Goal: Find contact information: Find contact information

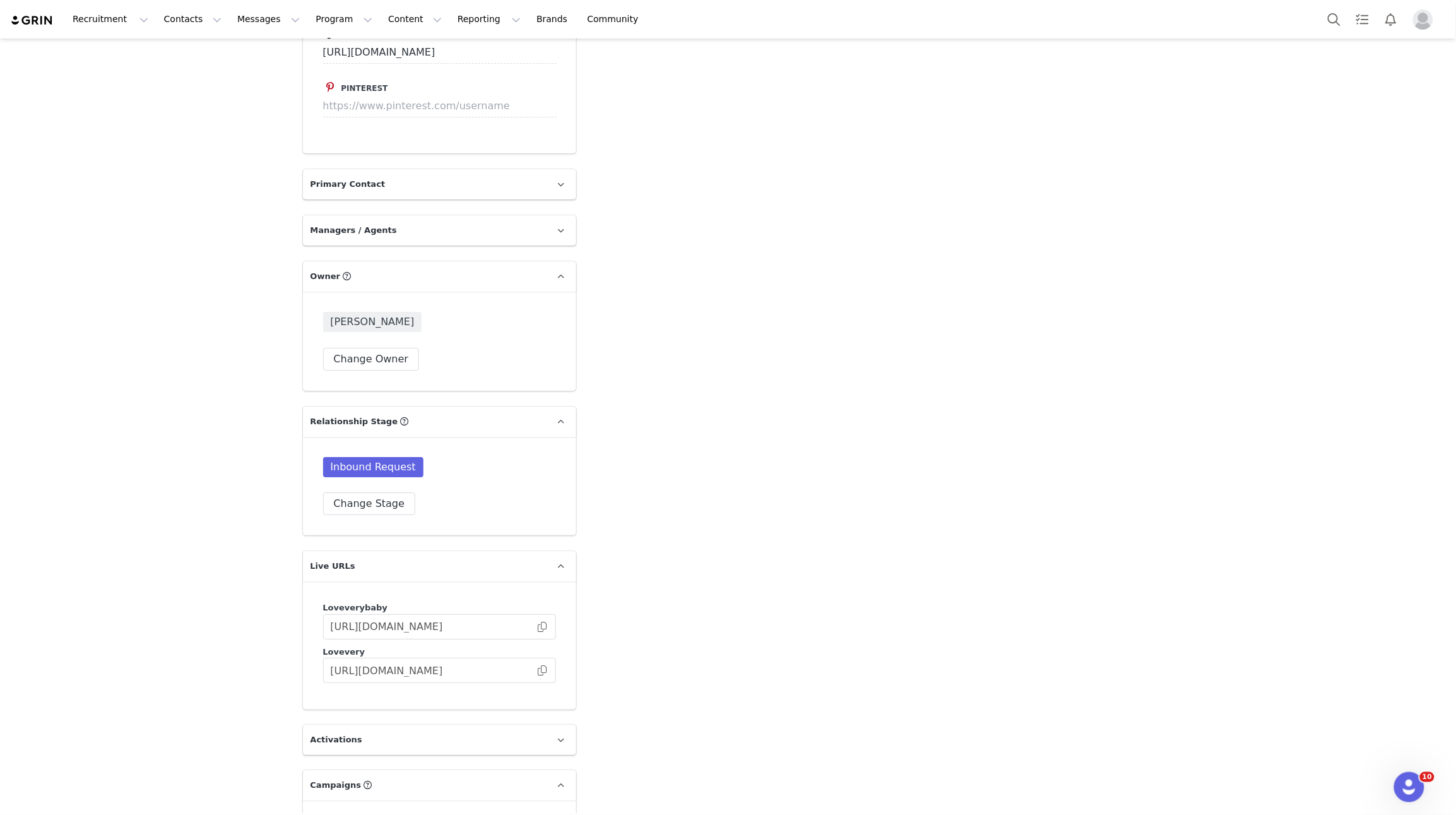
type input "+1 ([GEOGRAPHIC_DATA])"
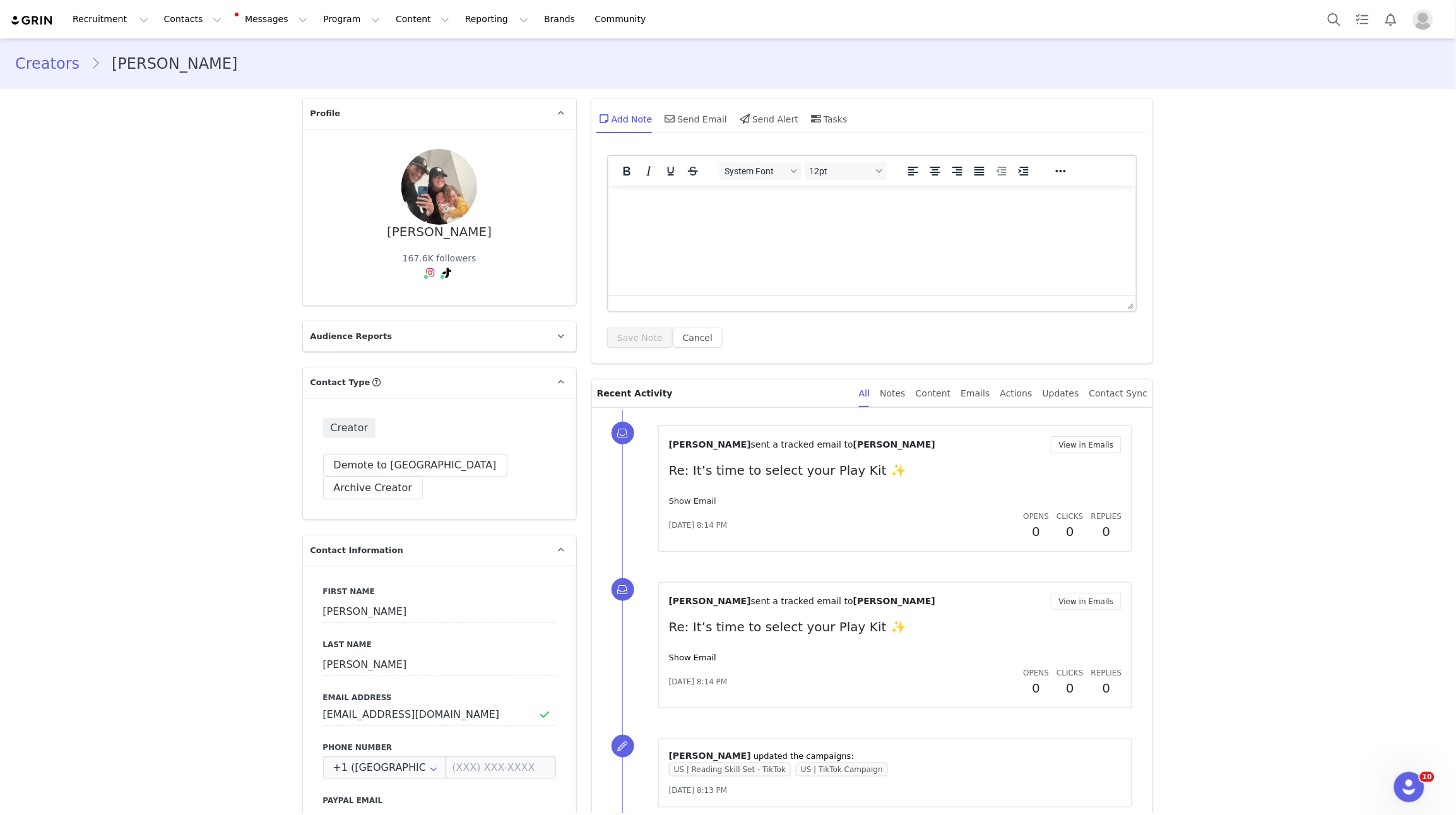
click at [696, 497] on link "Show Email" at bounding box center [693, 501] width 47 height 10
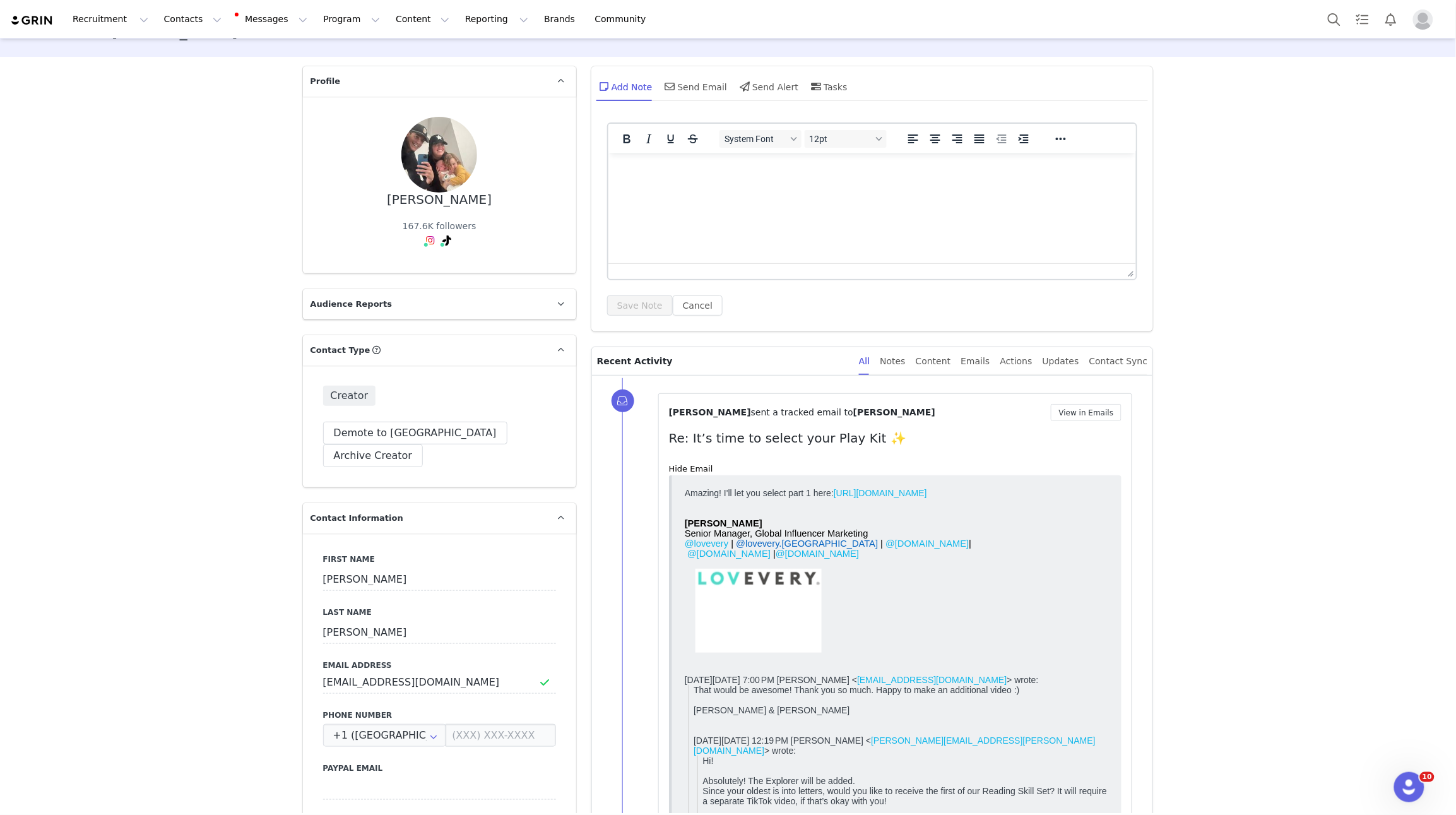
scroll to position [30, 0]
click at [690, 467] on link "Hide Email" at bounding box center [691, 470] width 44 height 10
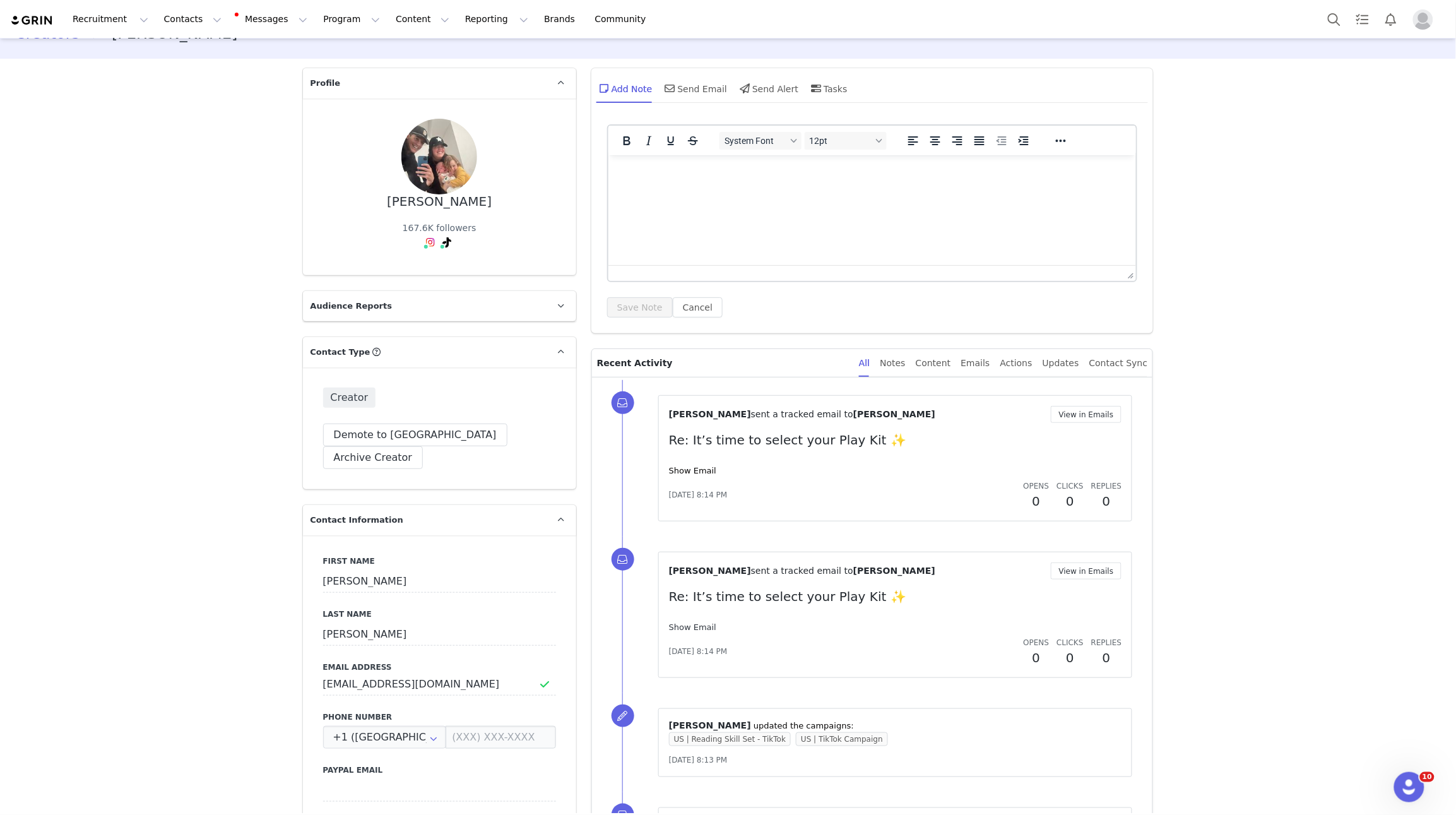
click at [696, 626] on link "Show Email" at bounding box center [693, 627] width 47 height 10
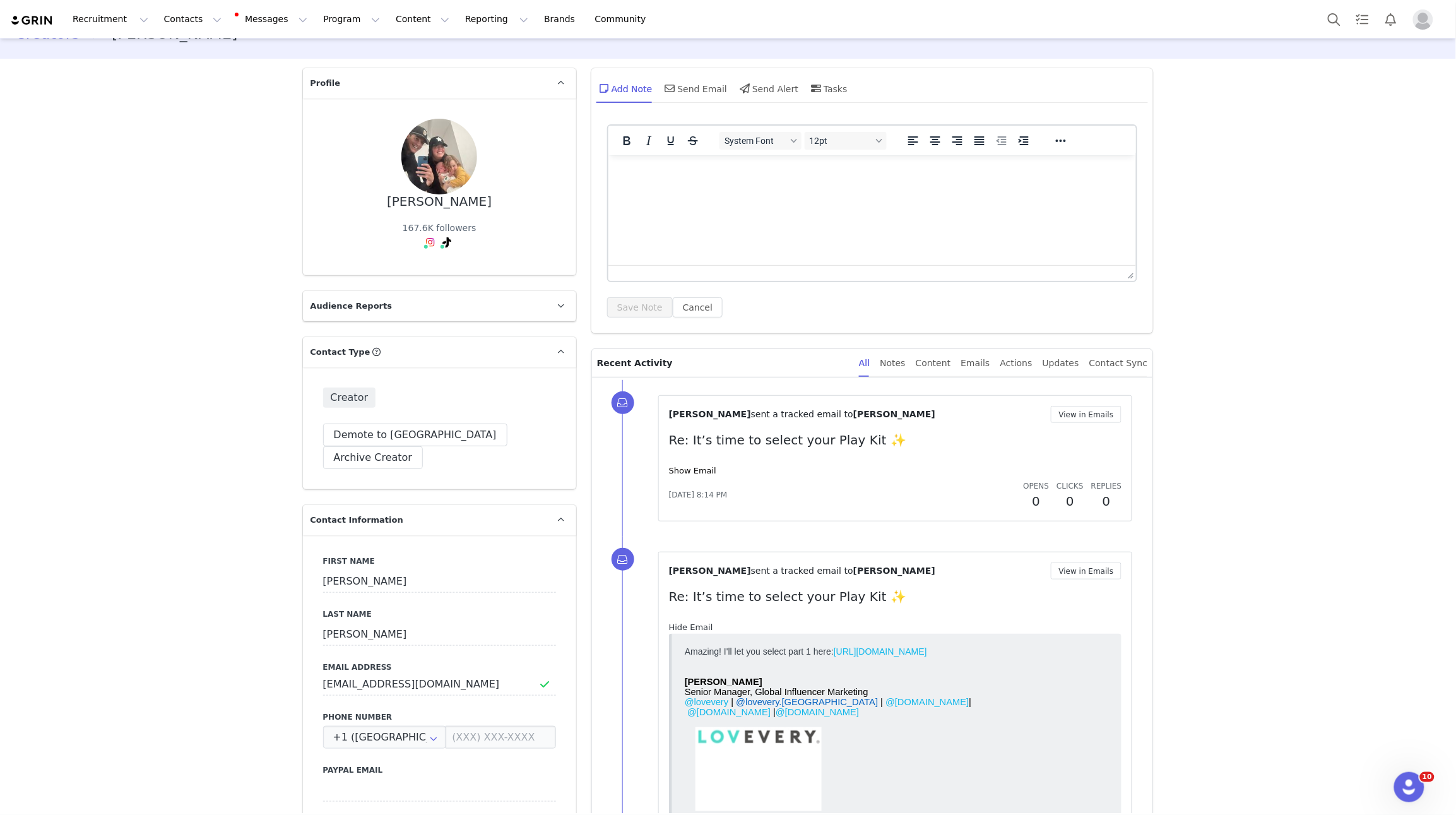
scroll to position [0, 0]
click at [696, 626] on link "Hide Email" at bounding box center [691, 627] width 44 height 10
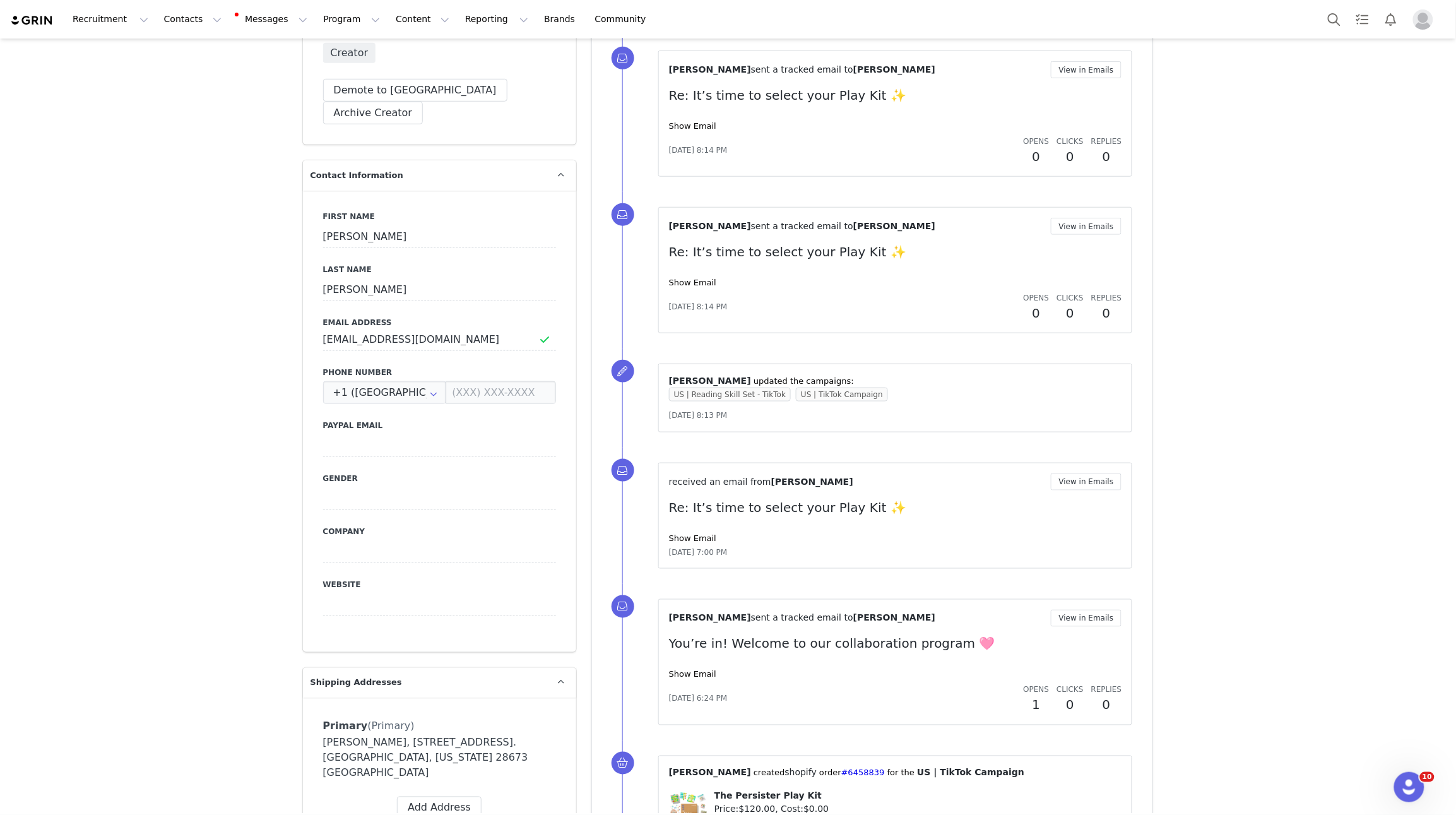
scroll to position [404, 0]
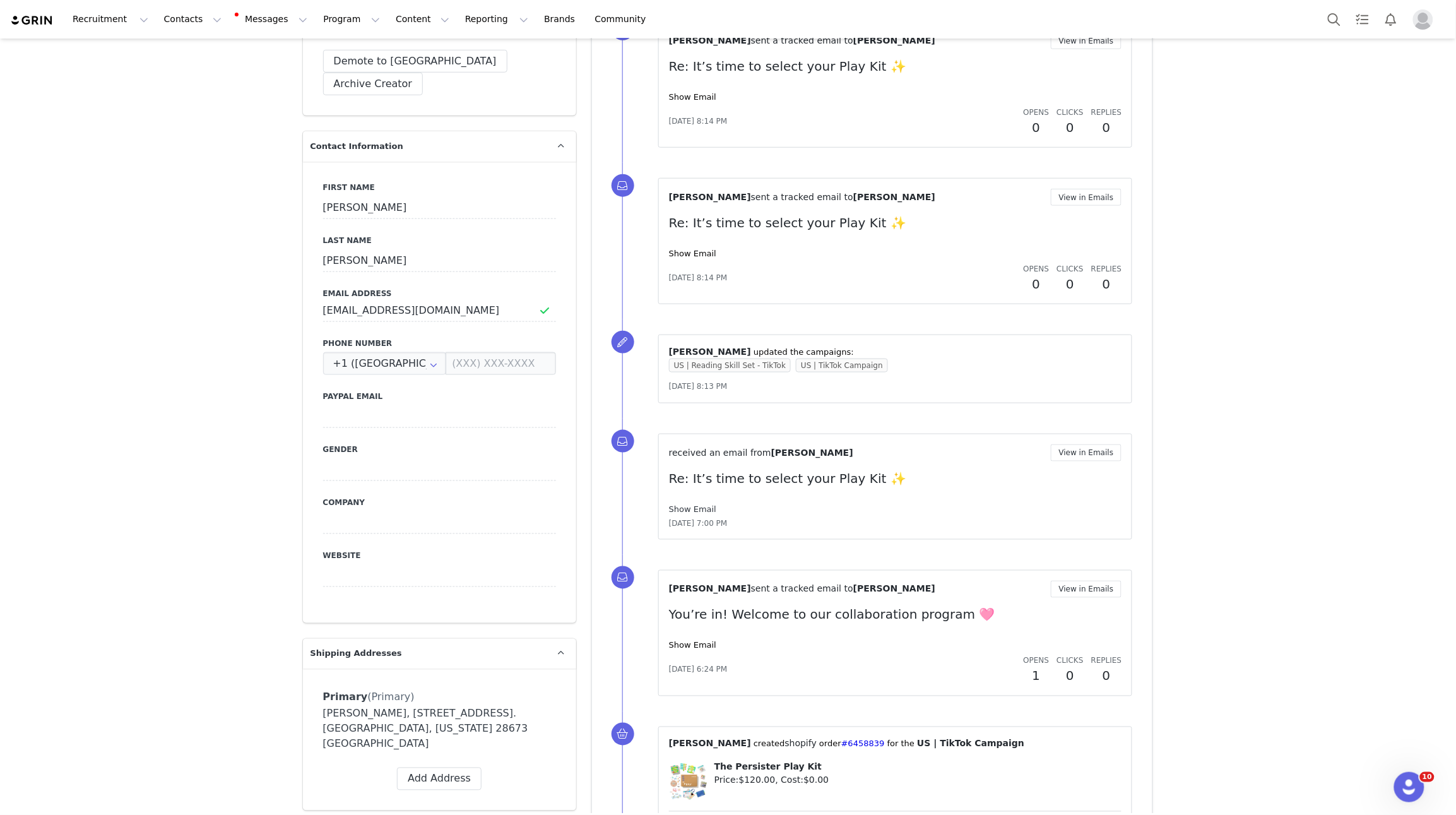
click at [696, 504] on link "Show Email" at bounding box center [693, 509] width 47 height 10
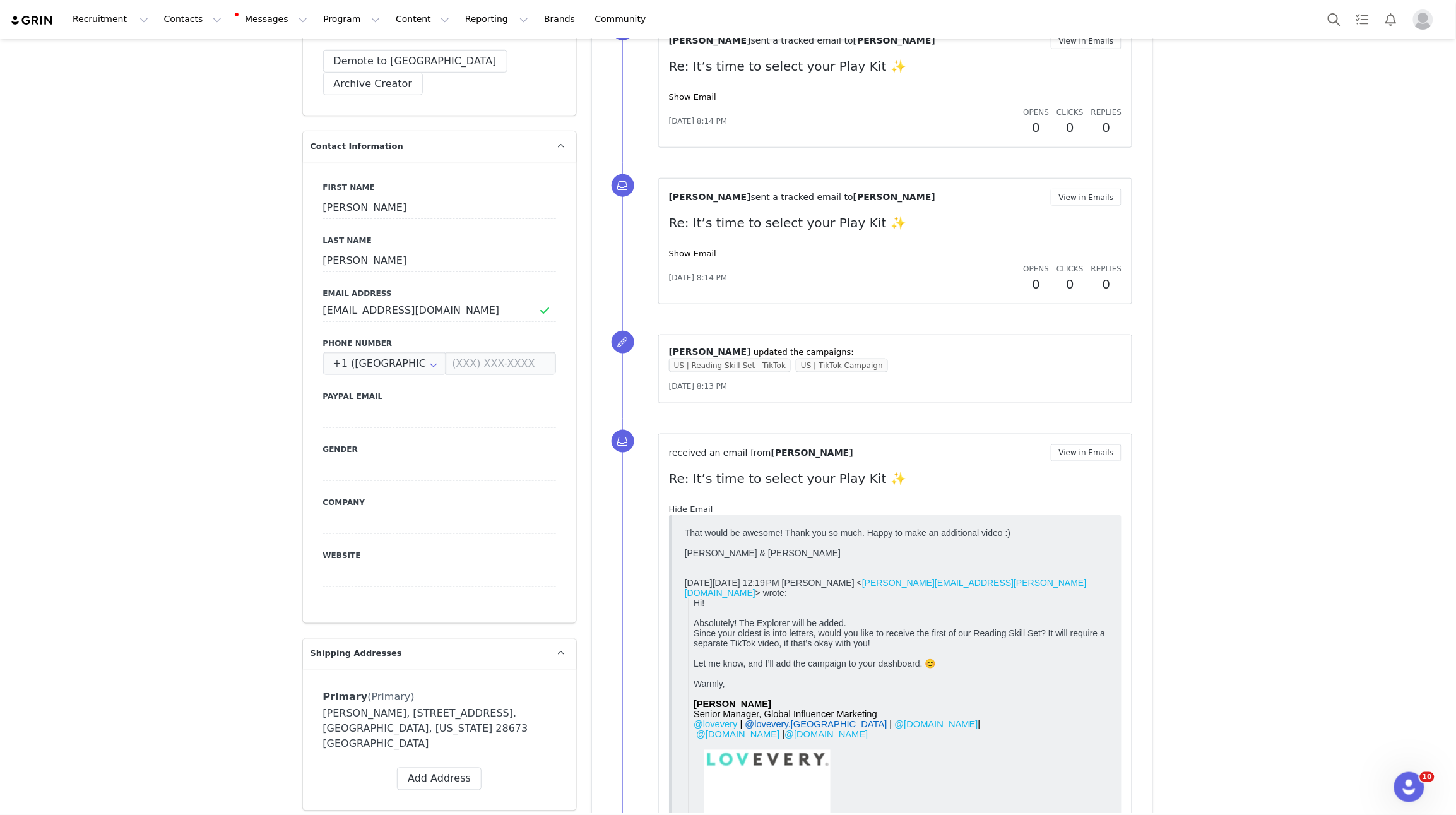
scroll to position [0, 0]
click at [696, 504] on link "Hide Email" at bounding box center [691, 509] width 44 height 10
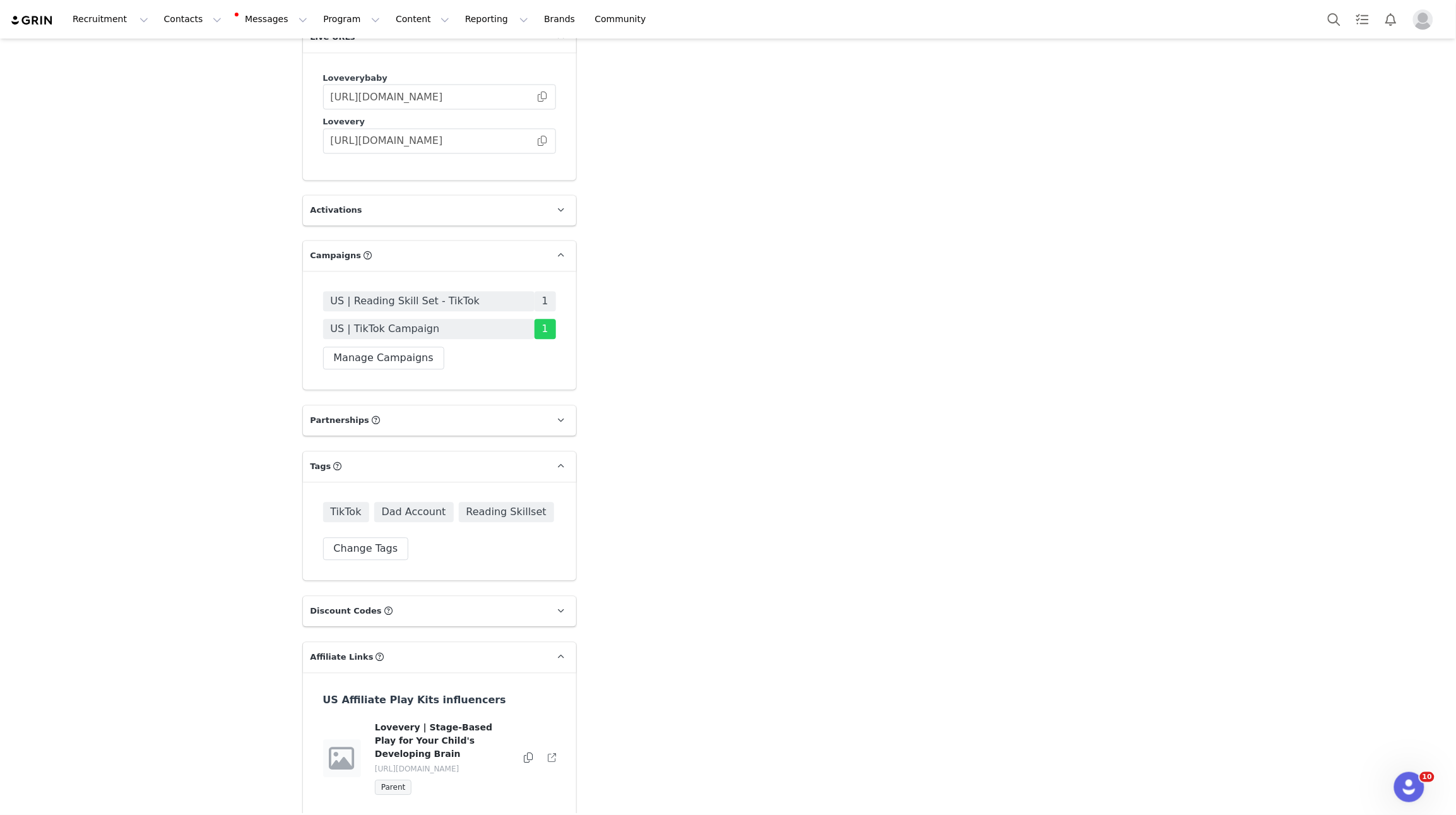
scroll to position [2760, 0]
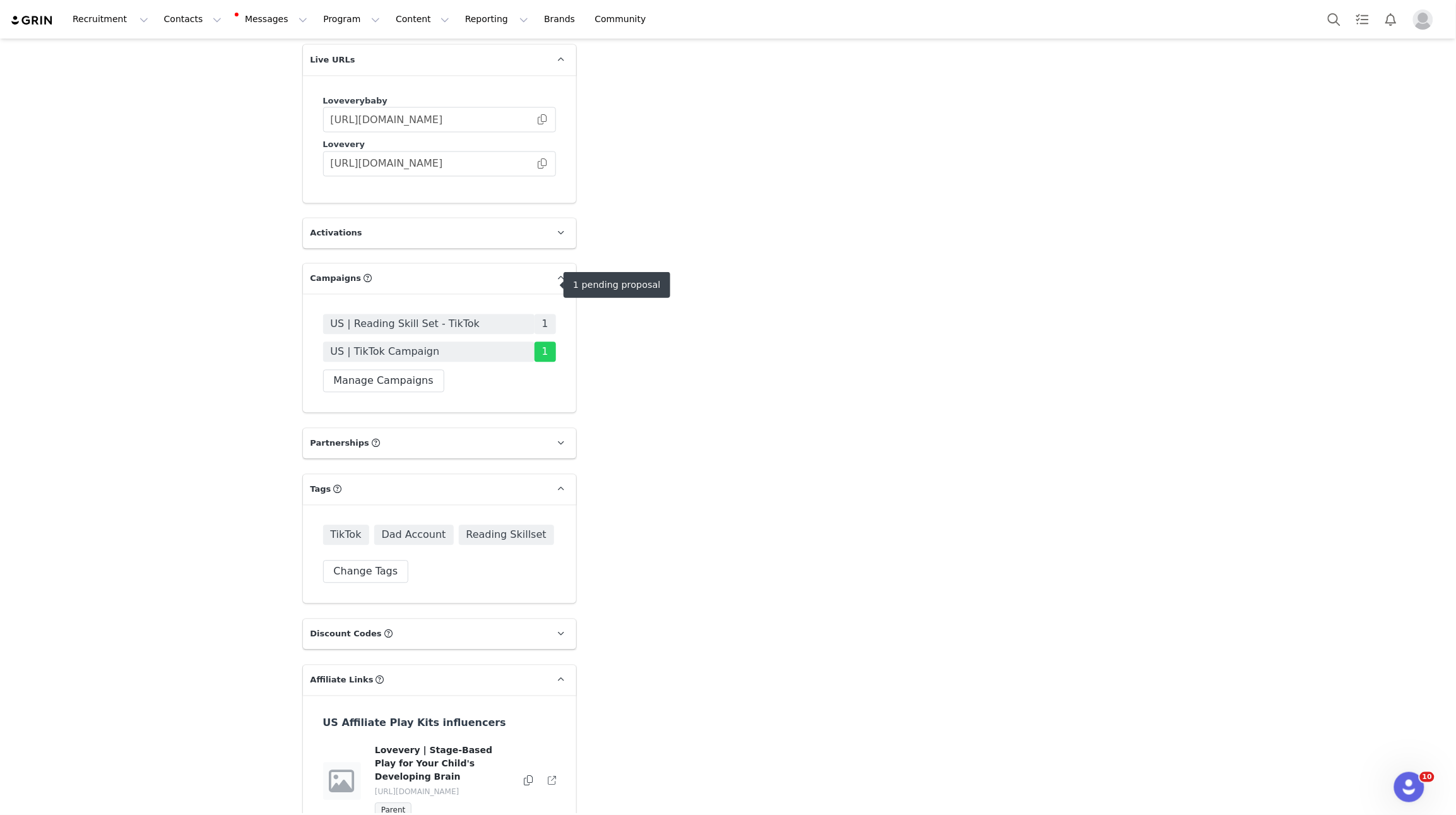
click at [427, 317] on span "US | Reading Skill Set - TikTok" at bounding box center [405, 324] width 150 height 15
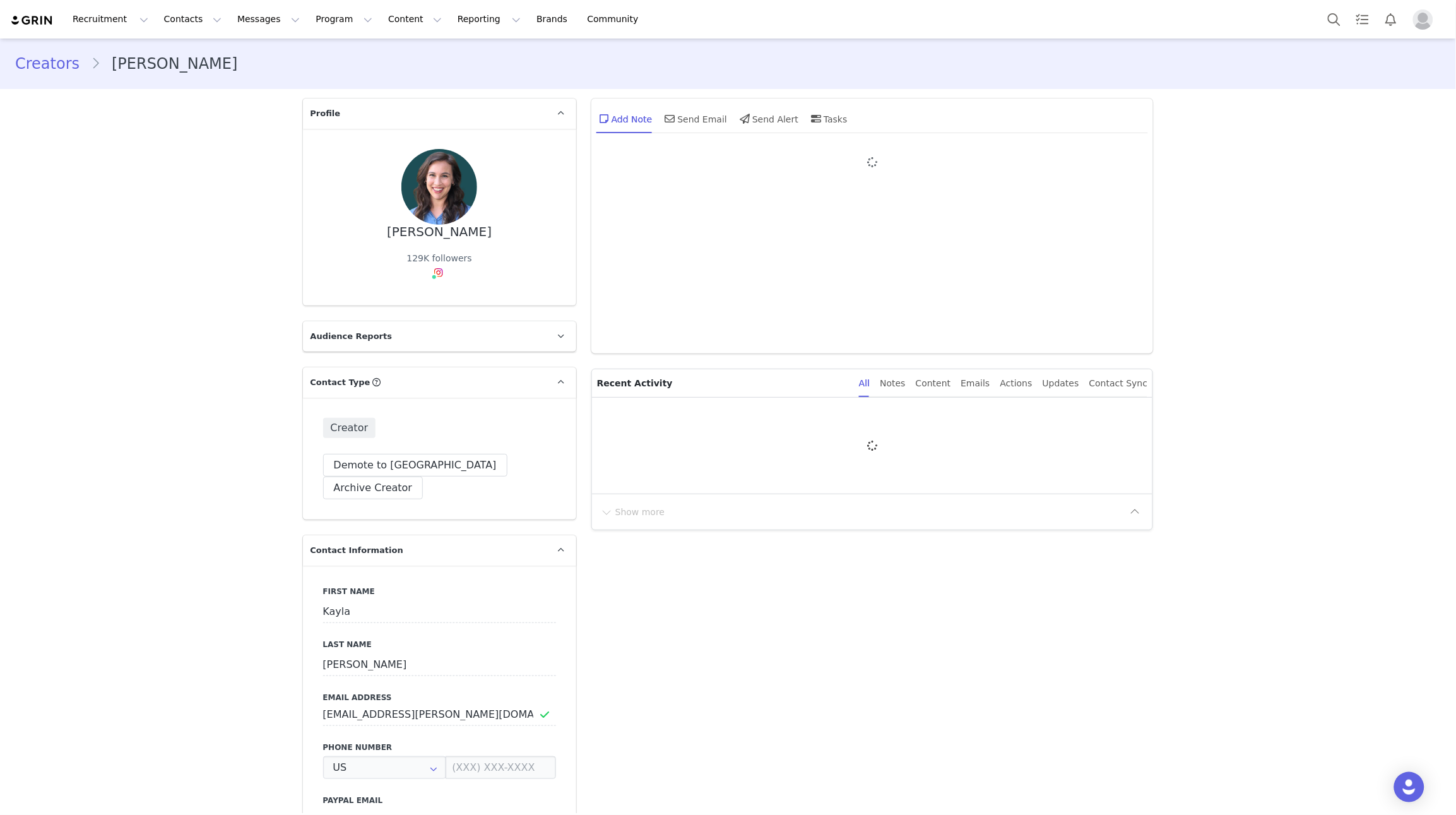
type input "+1 ([GEOGRAPHIC_DATA])"
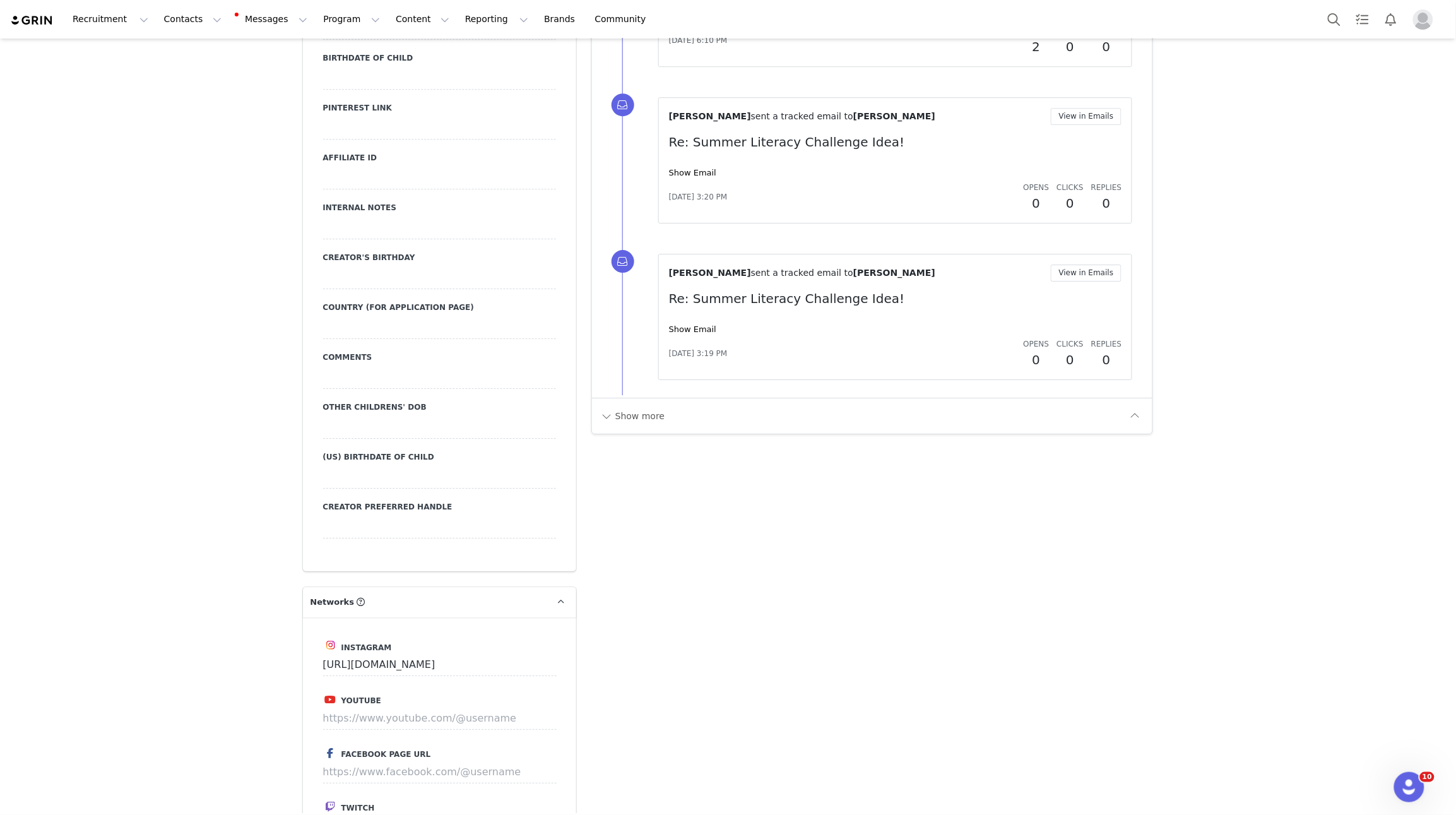
scroll to position [1396, 0]
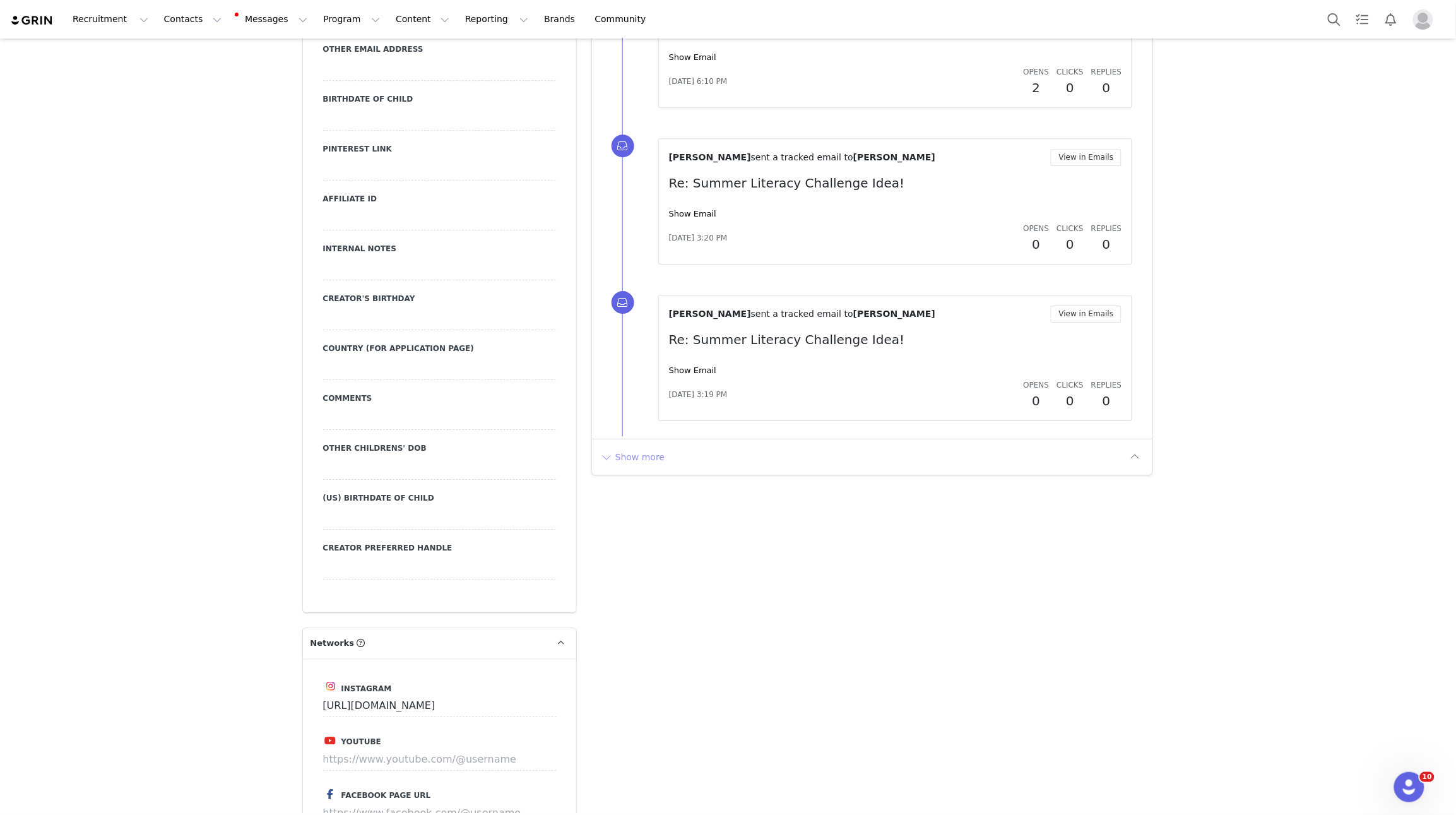
click at [639, 456] on button "Show more" at bounding box center [632, 456] width 66 height 20
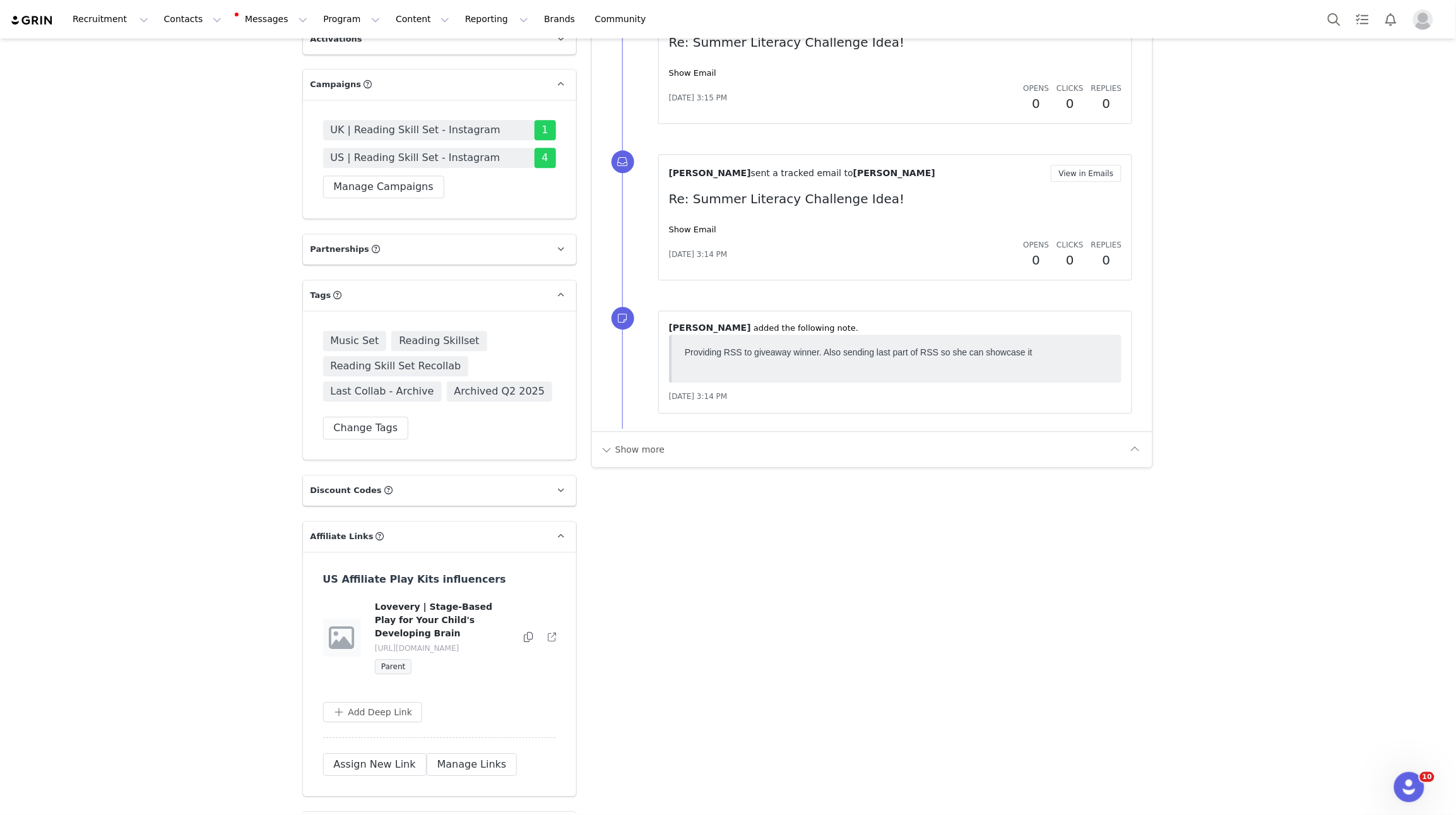
scroll to position [3055, 0]
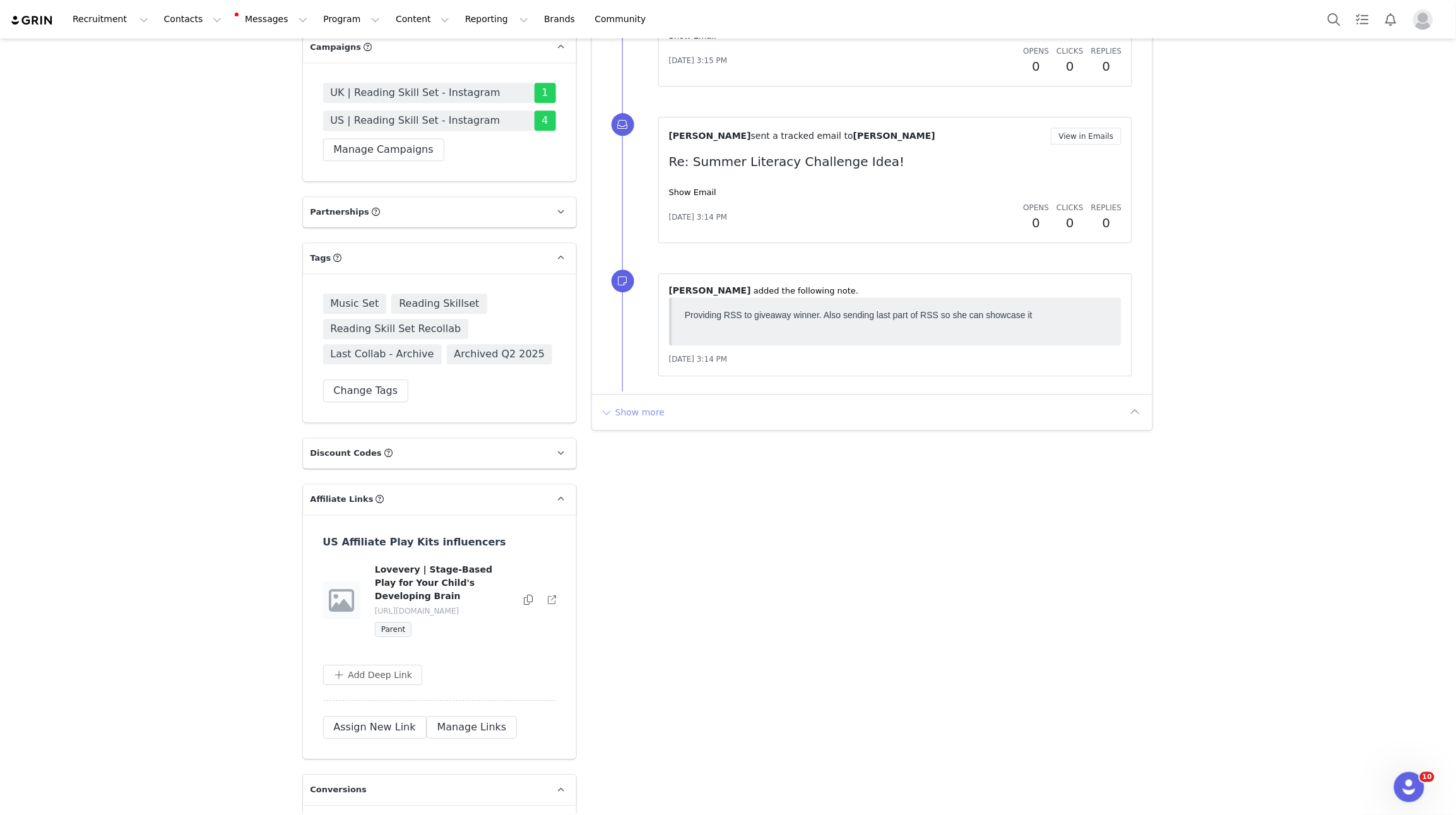
click at [641, 414] on button "Show more" at bounding box center [632, 412] width 66 height 20
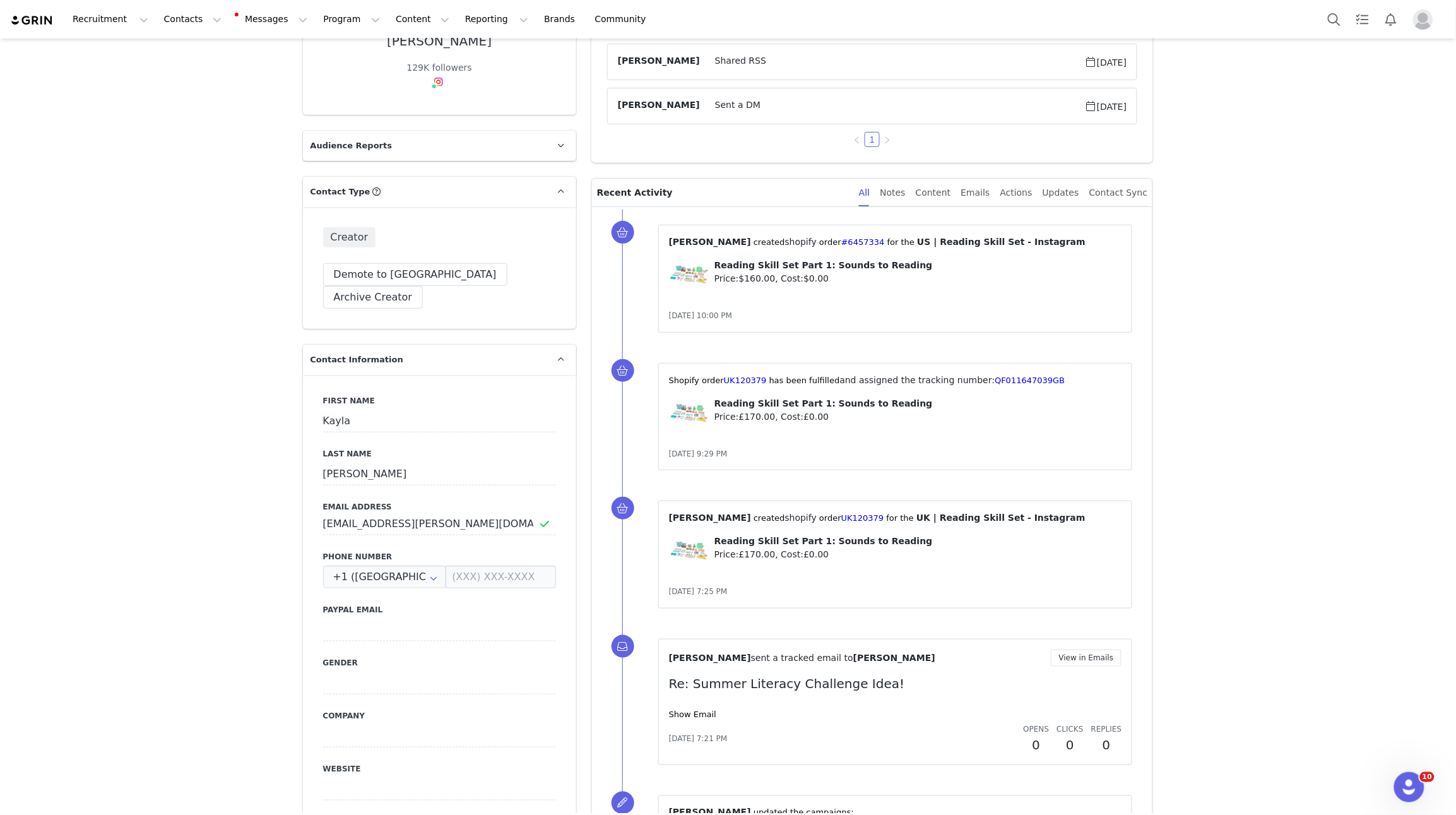
scroll to position [198, 0]
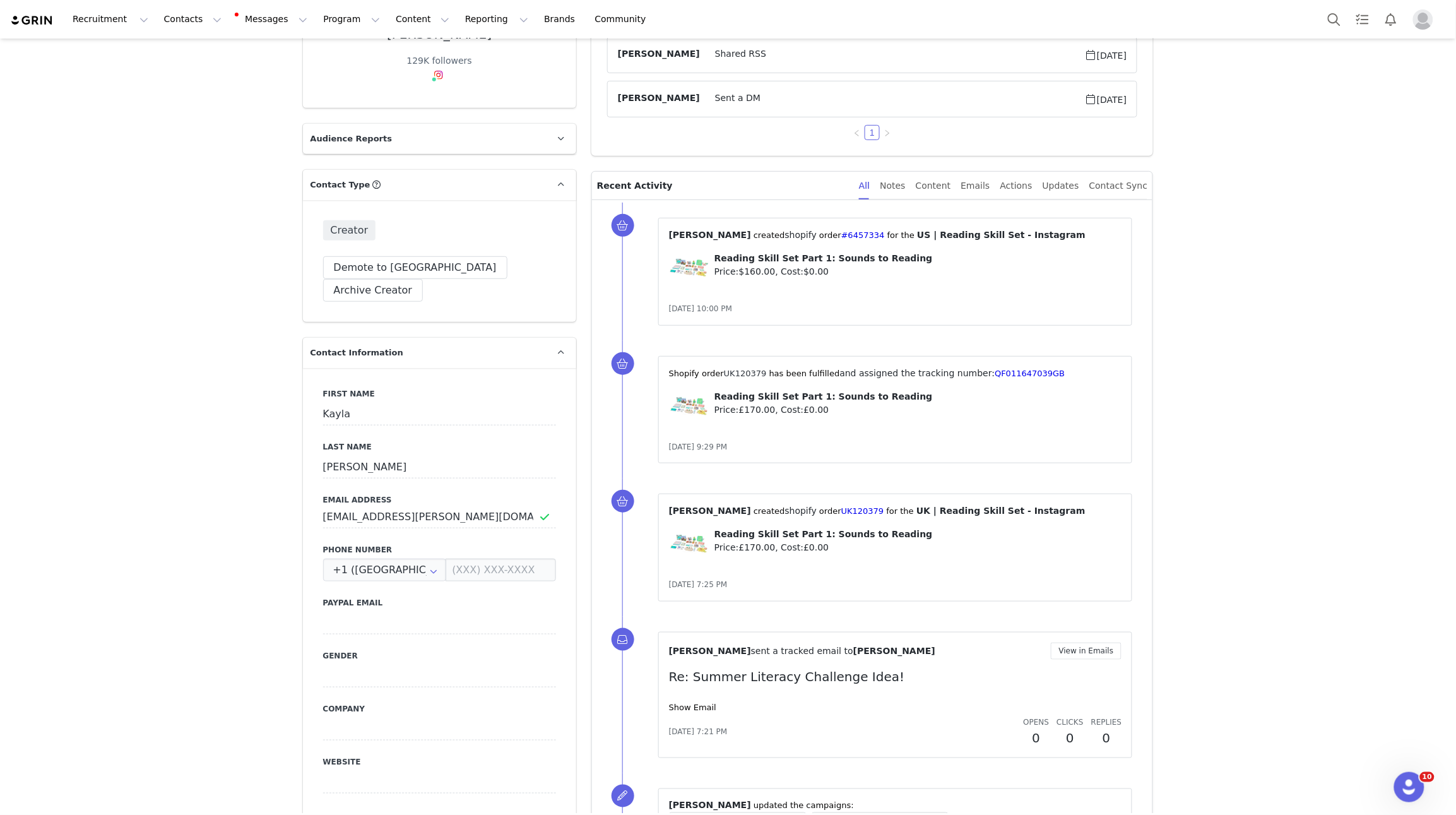
click at [749, 371] on link "UK120379" at bounding box center [745, 373] width 43 height 10
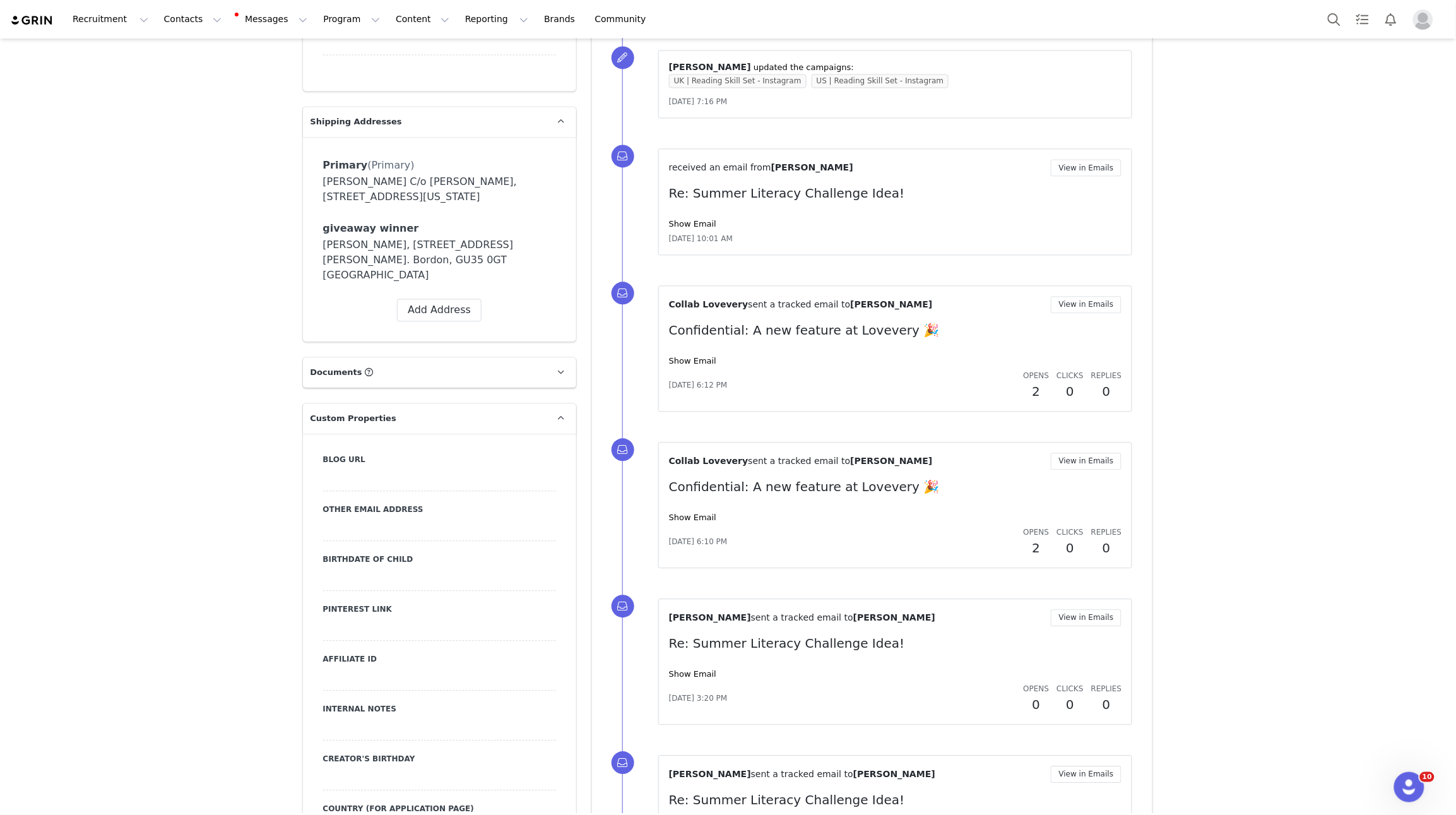
scroll to position [932, 0]
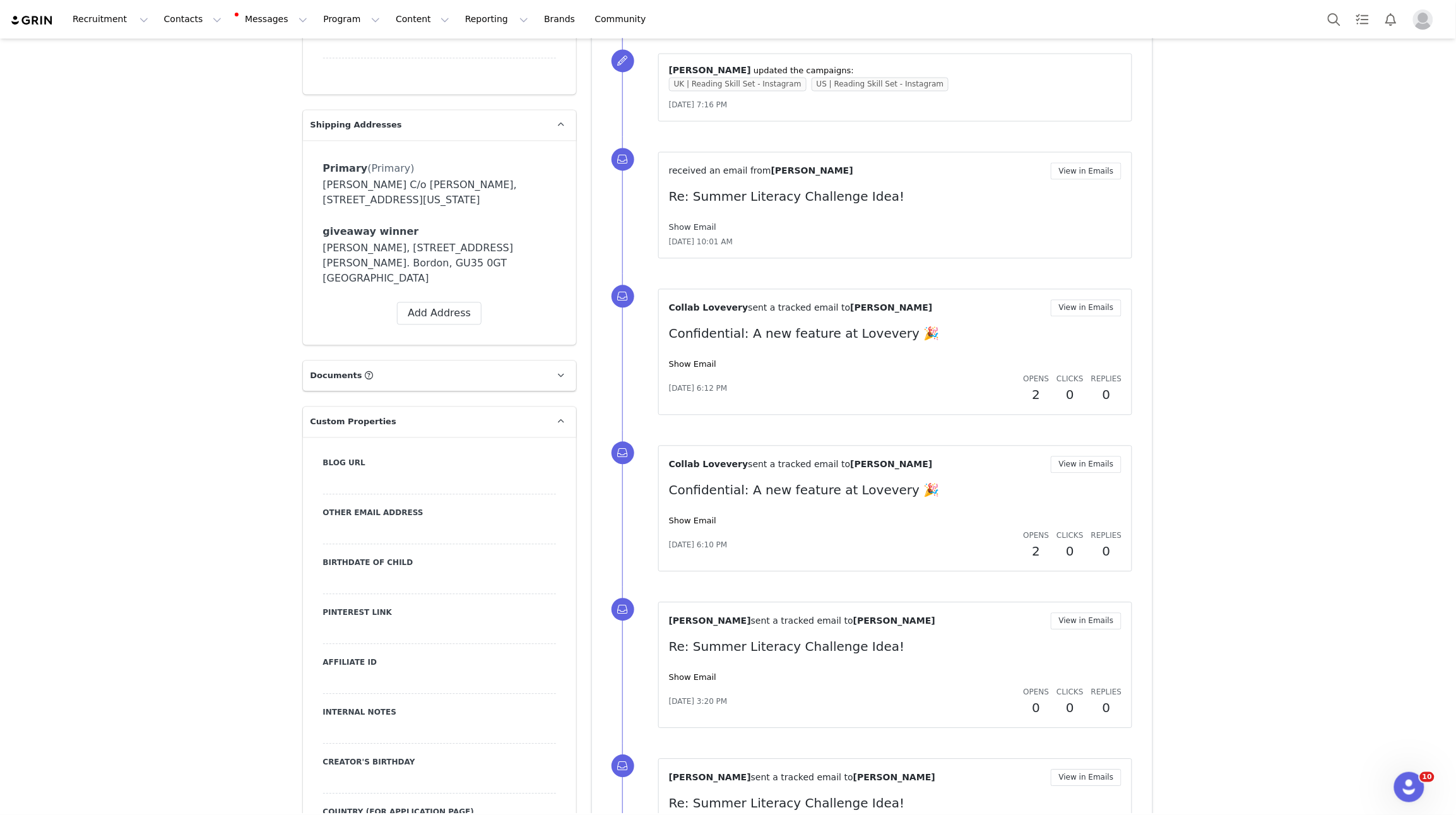
click at [697, 228] on link "Show Email" at bounding box center [693, 227] width 47 height 10
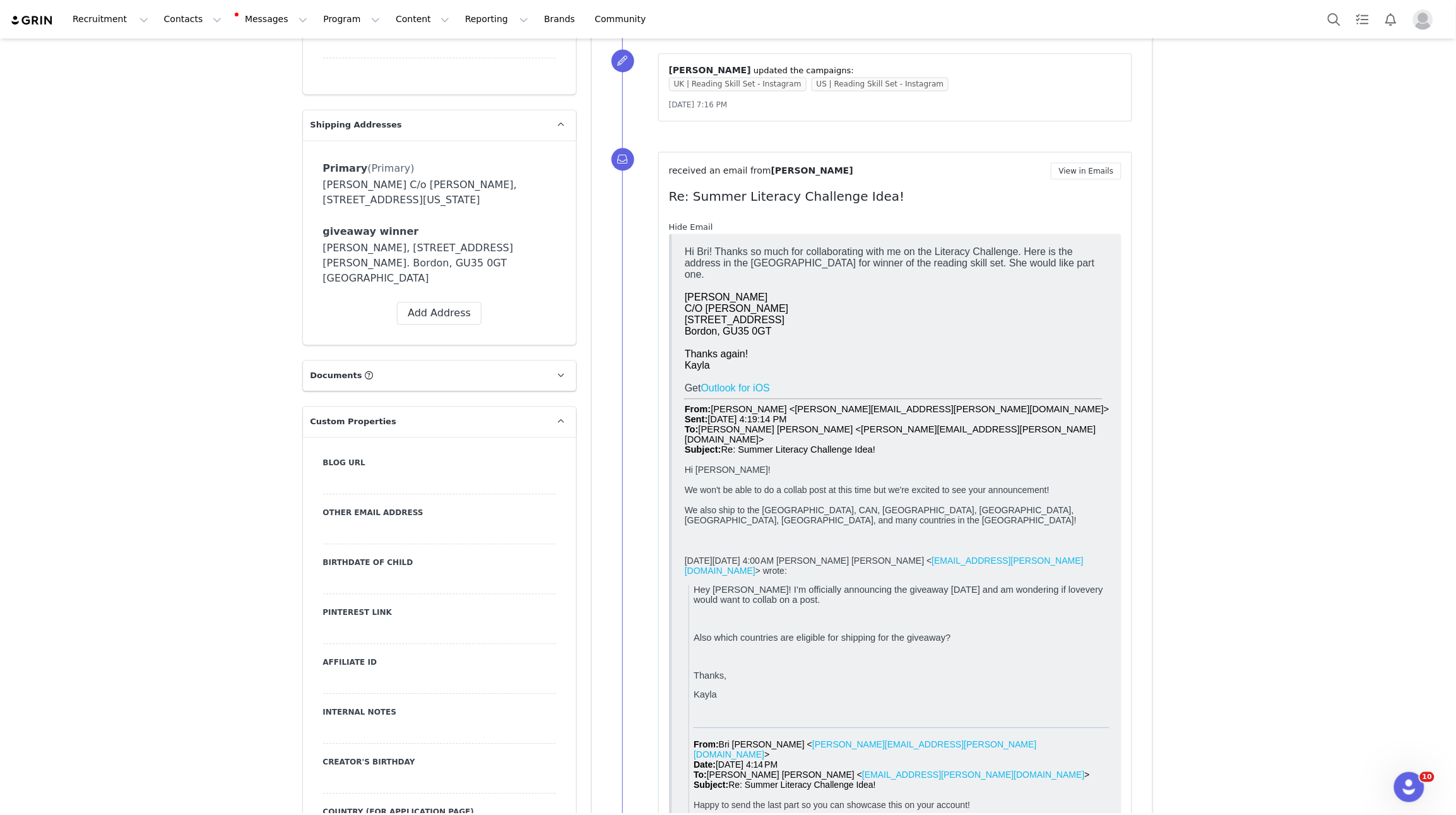
scroll to position [0, 0]
click at [695, 228] on link "Hide Email" at bounding box center [691, 227] width 44 height 10
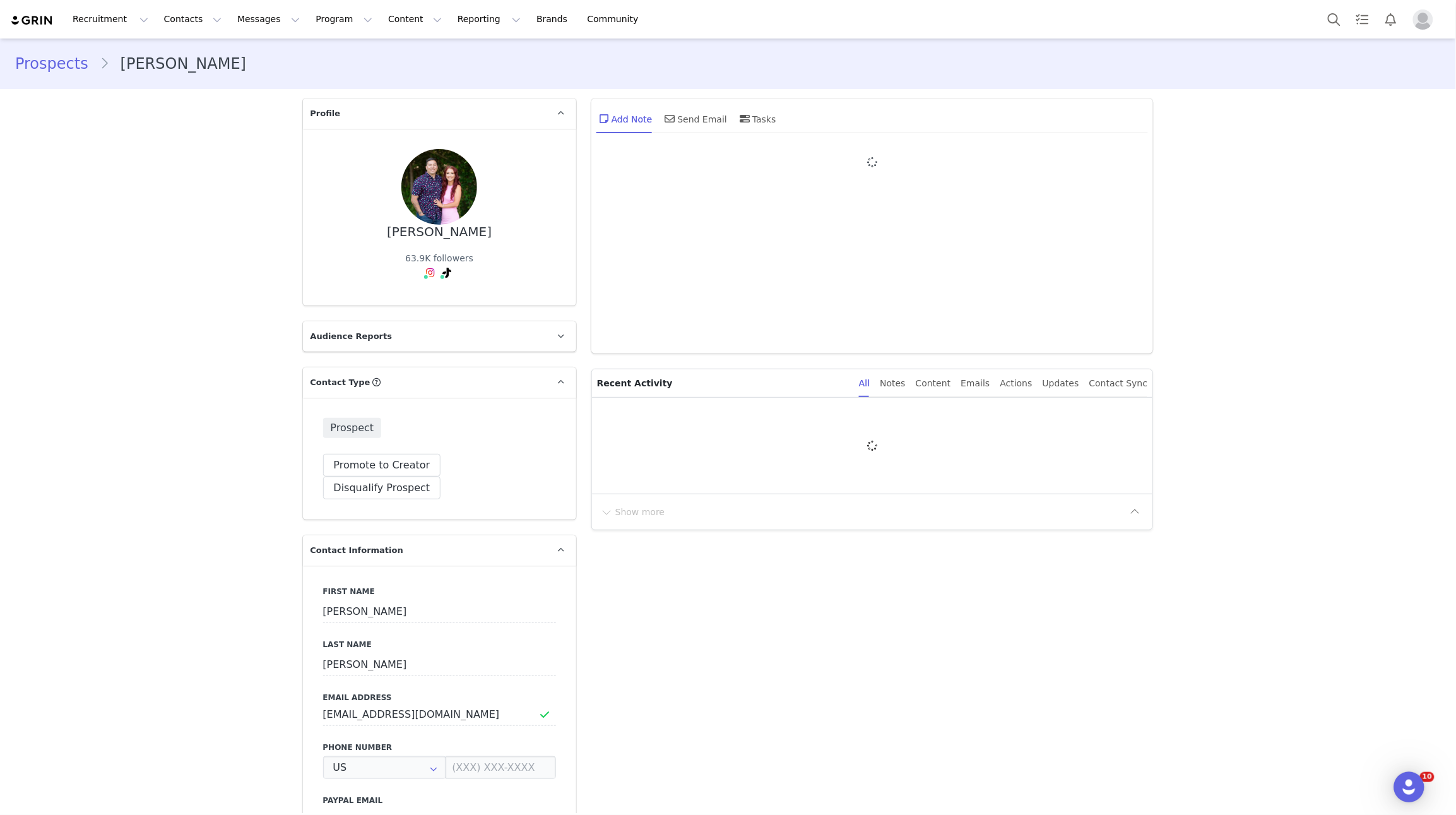
type input "+1 ([GEOGRAPHIC_DATA])"
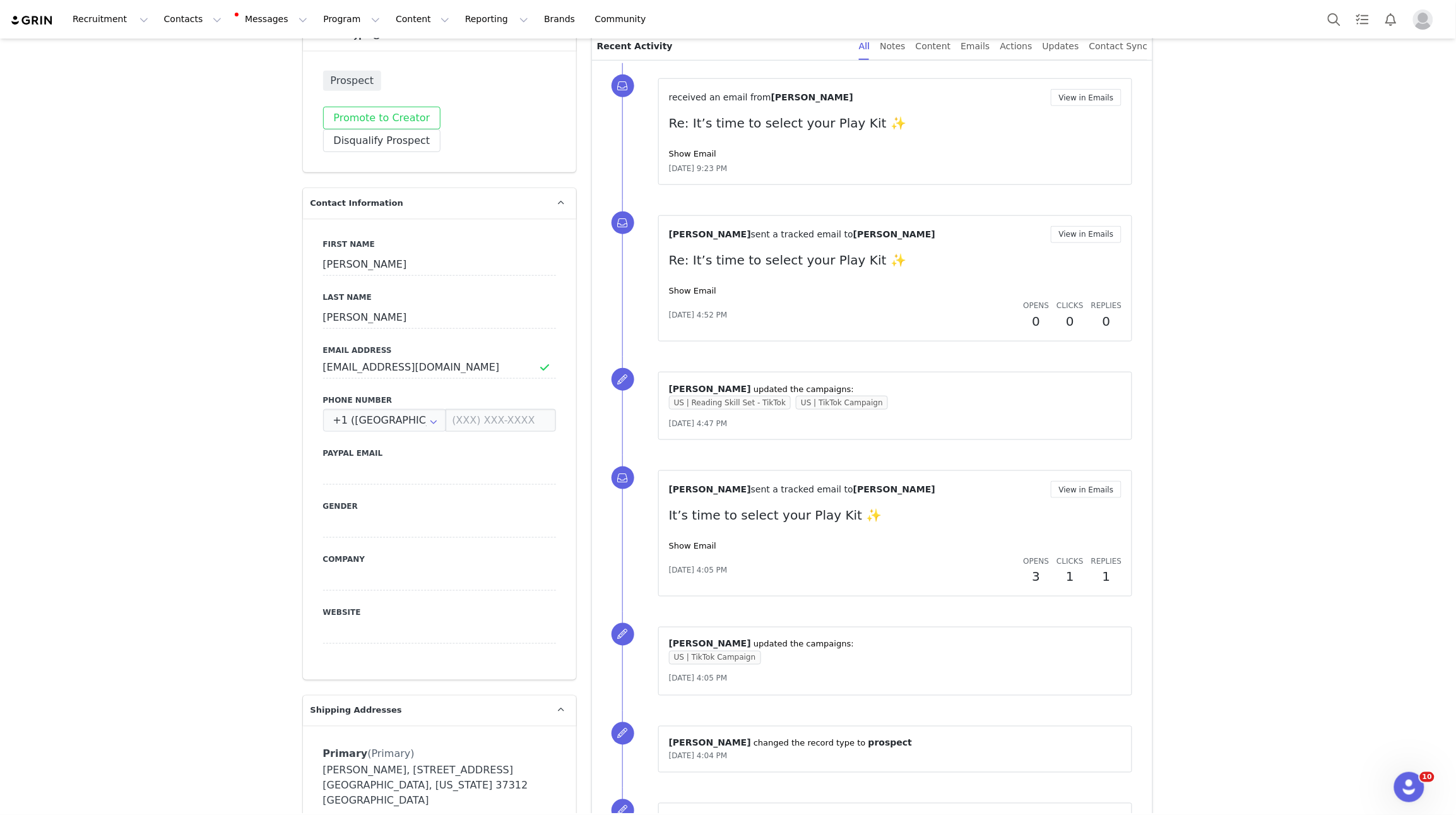
scroll to position [352, 0]
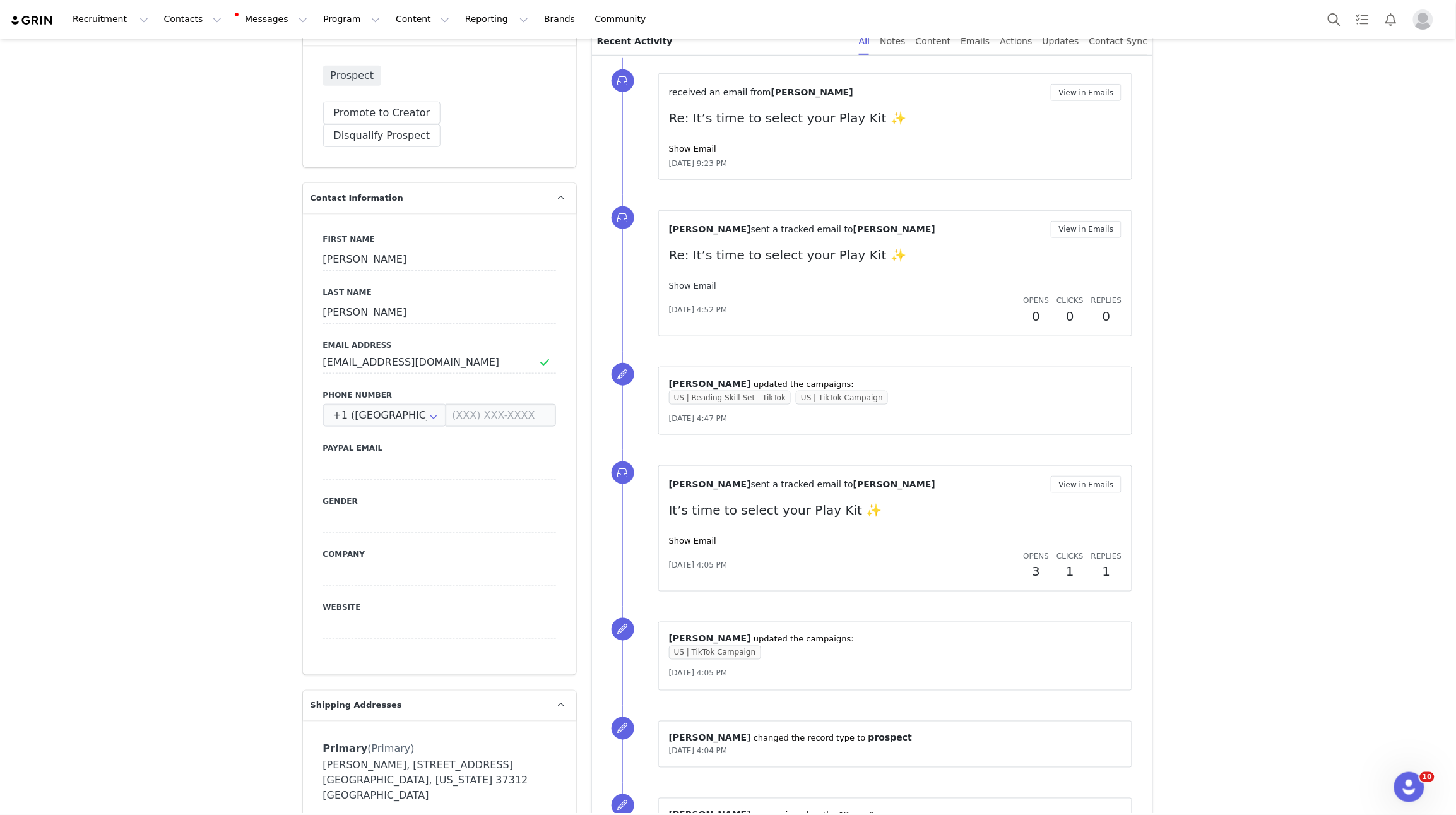
click at [695, 286] on link "Show Email" at bounding box center [693, 286] width 47 height 10
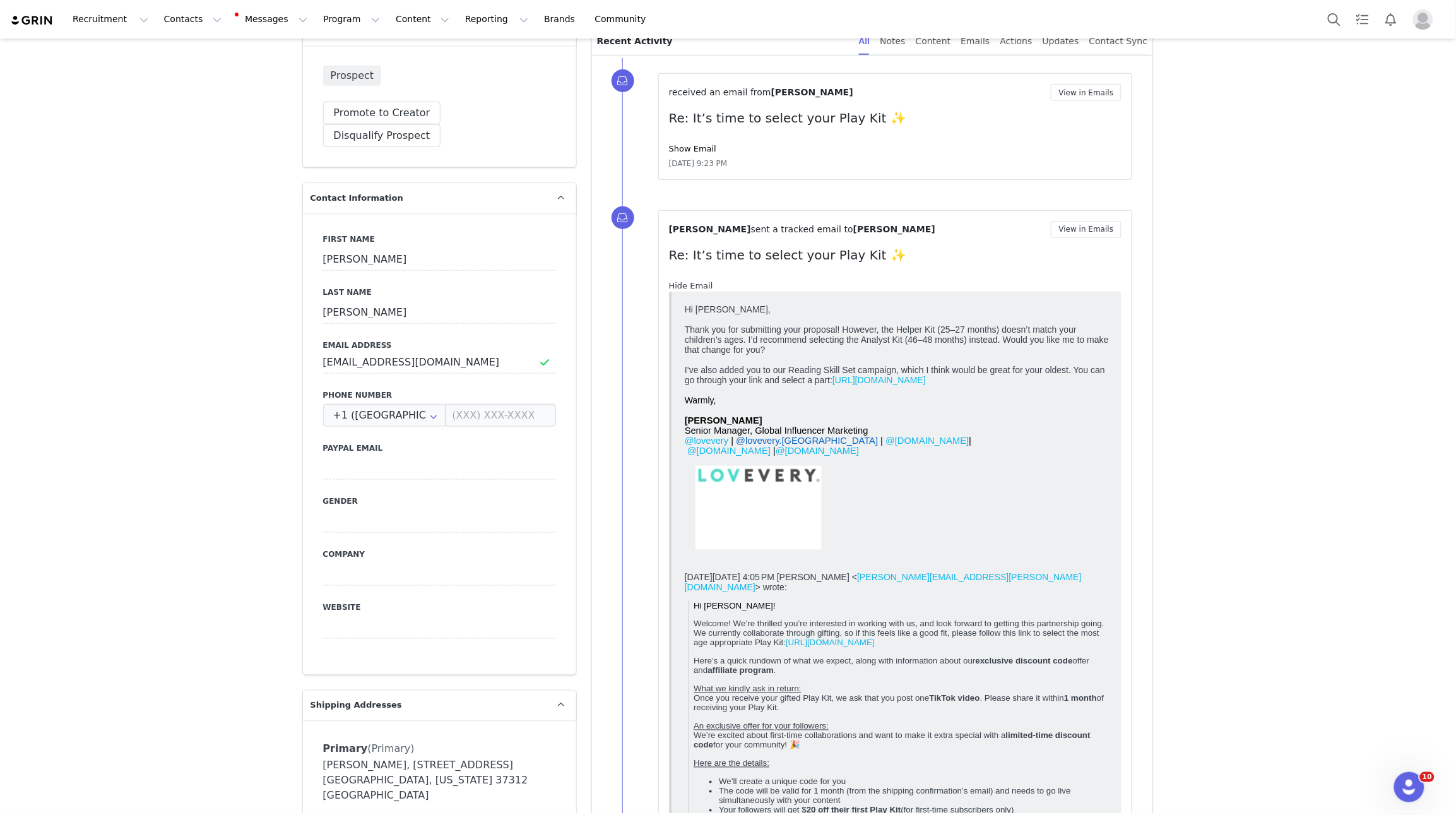
scroll to position [0, 0]
click at [695, 286] on link "Hide Email" at bounding box center [691, 286] width 44 height 10
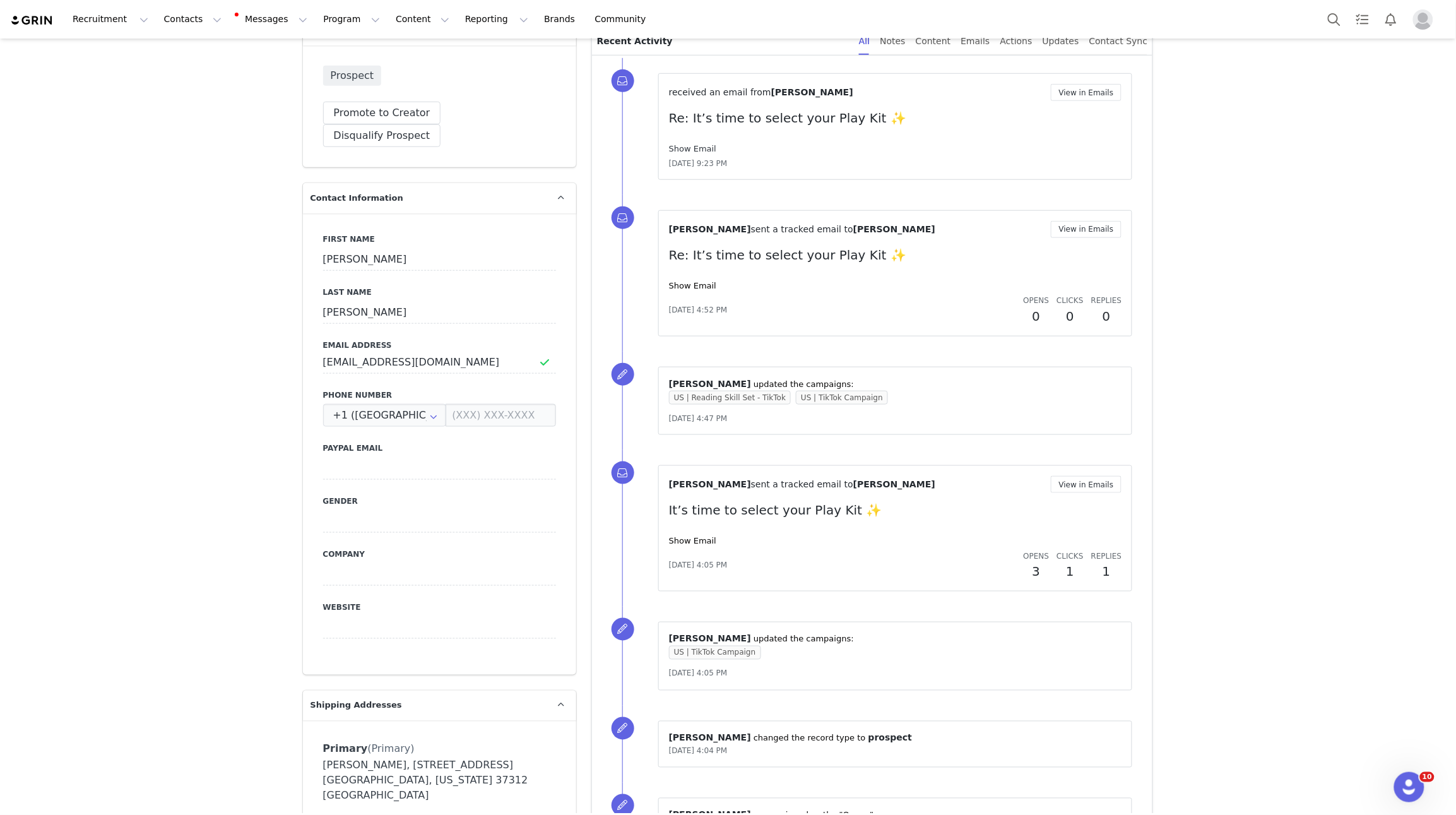
click at [693, 147] on link "Show Email" at bounding box center [693, 148] width 47 height 10
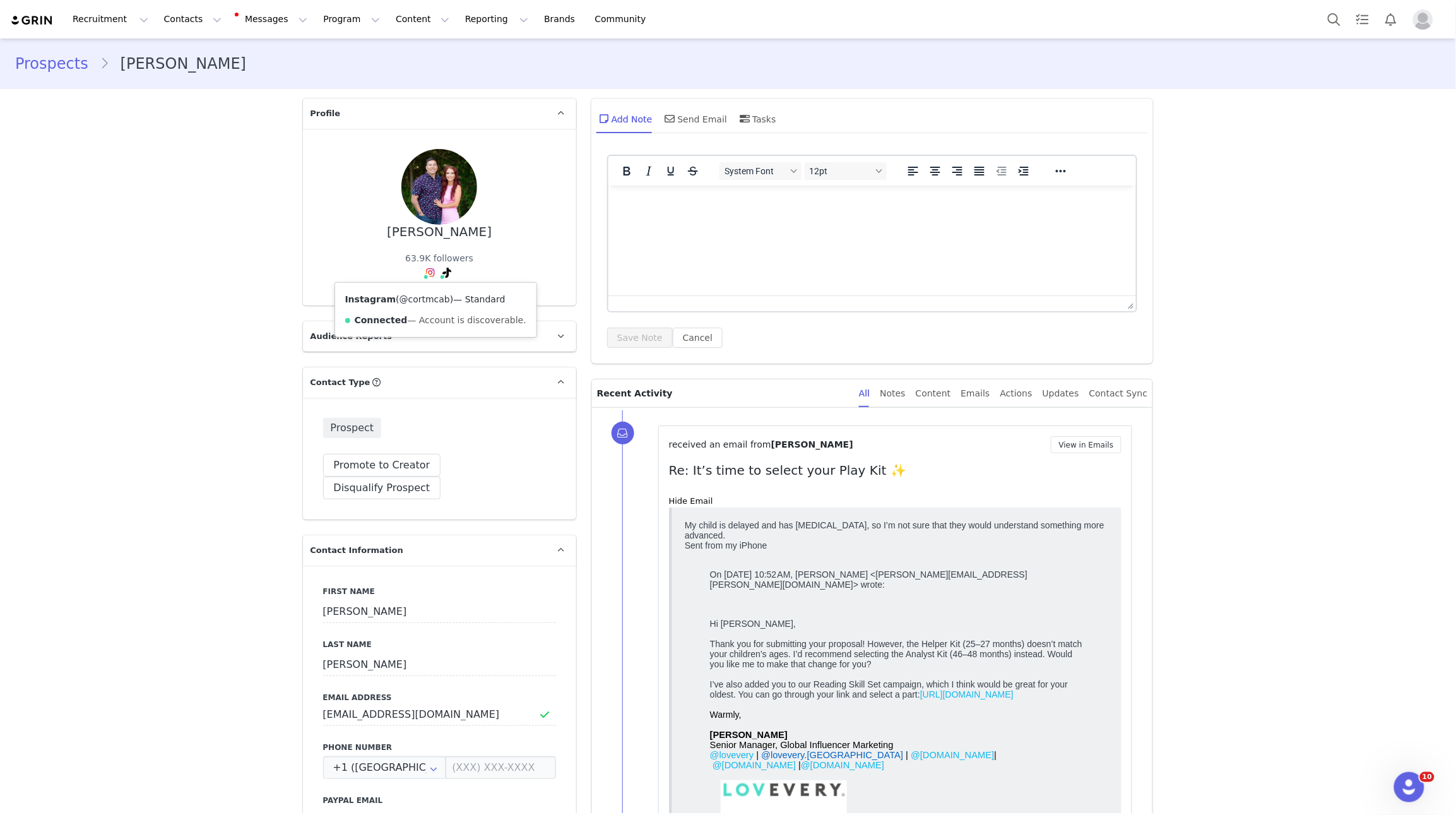
click at [426, 295] on link "@cortmcab" at bounding box center [424, 298] width 50 height 10
click at [440, 296] on link "@cortneycabrera" at bounding box center [422, 298] width 77 height 10
